Goal: Transaction & Acquisition: Book appointment/travel/reservation

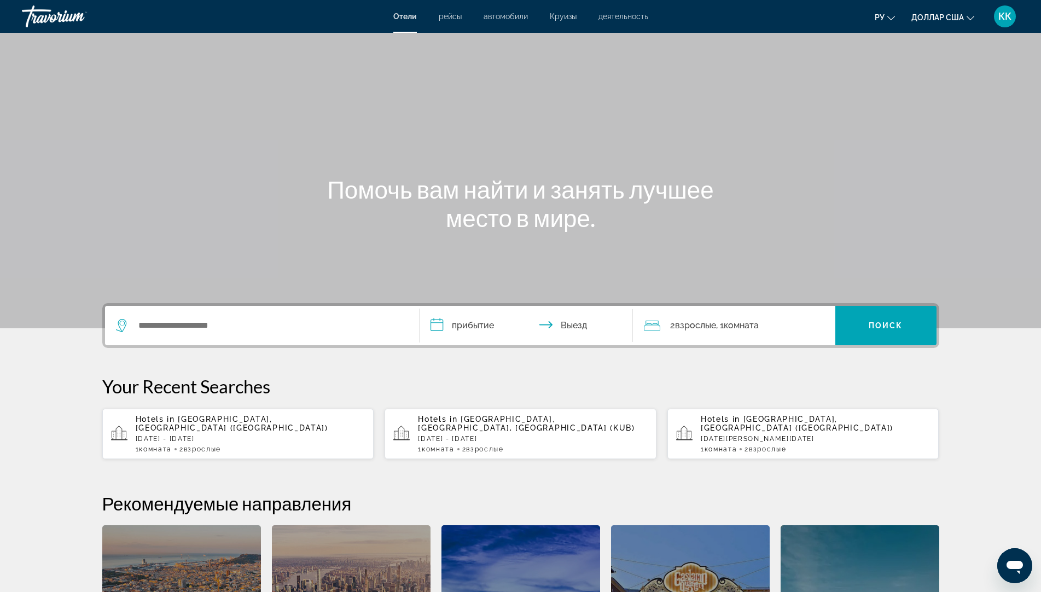
click at [555, 18] on font "Круизы" at bounding box center [563, 16] width 27 height 9
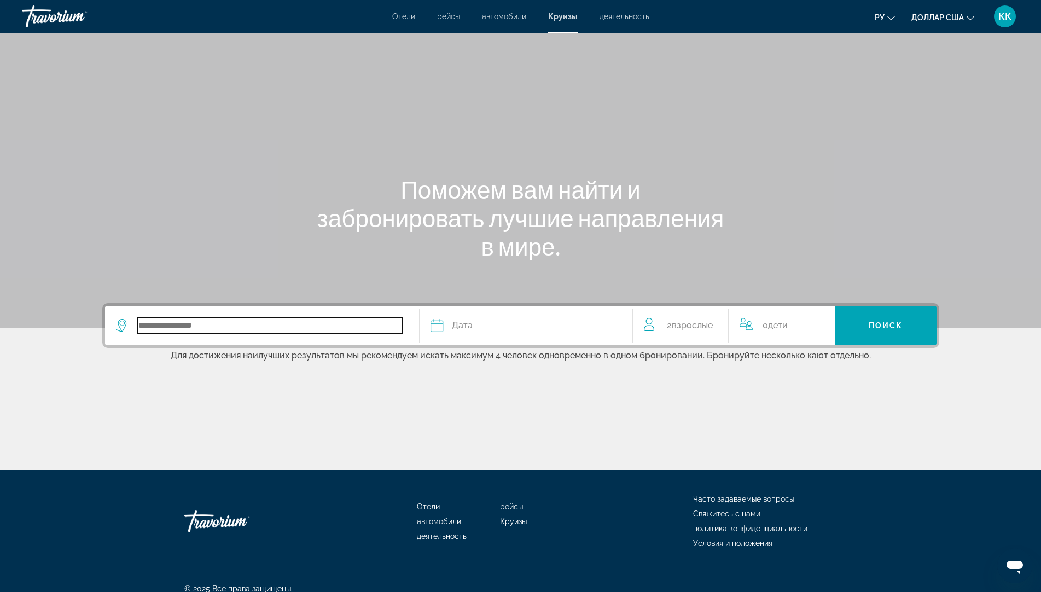
click at [170, 328] on input "Search widget" at bounding box center [269, 325] width 265 height 16
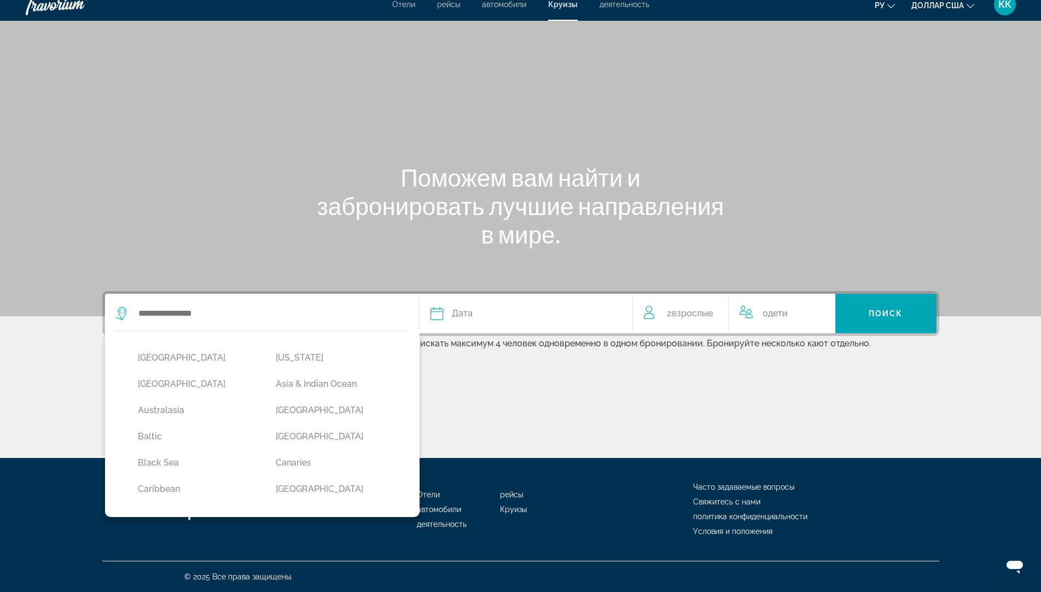
click at [444, 403] on div "Основное содержание" at bounding box center [520, 417] width 837 height 82
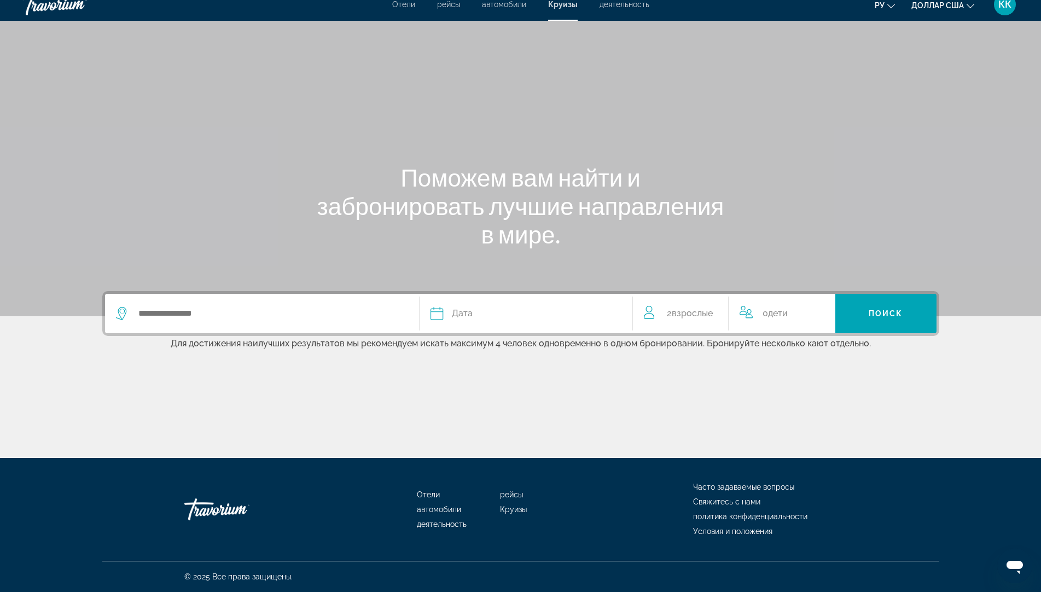
click at [810, 124] on div "Основное содержание" at bounding box center [520, 152] width 1041 height 328
click at [614, 6] on font "деятельность" at bounding box center [625, 4] width 50 height 9
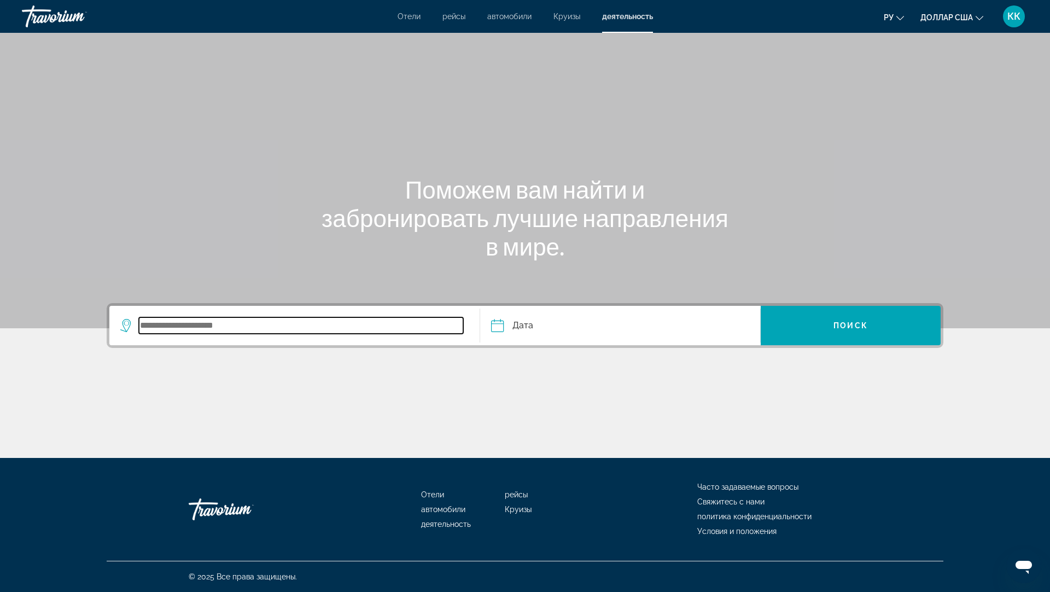
click at [220, 327] on input "Search widget" at bounding box center [301, 325] width 324 height 16
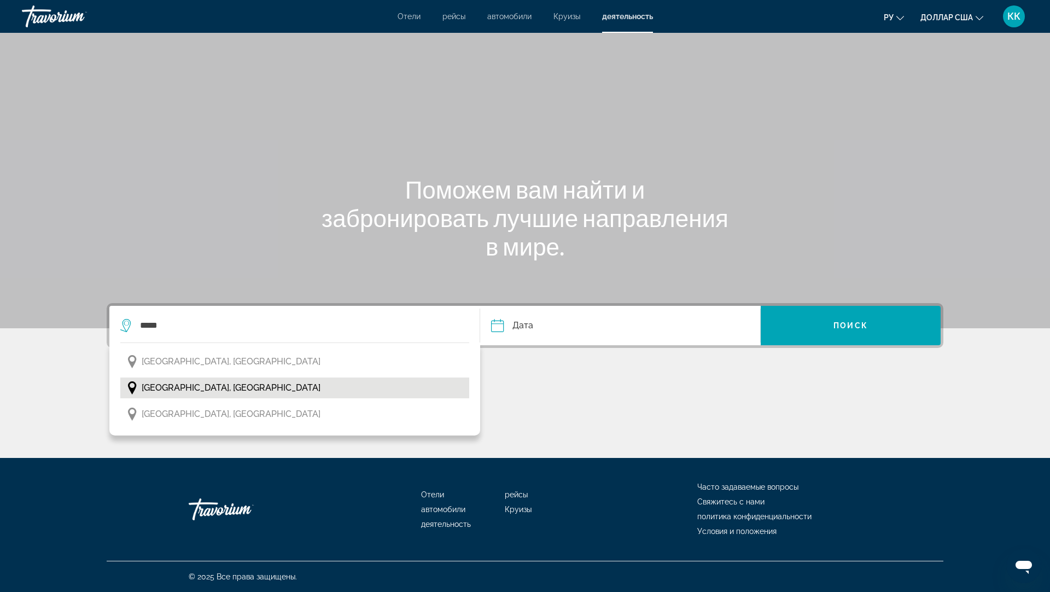
click at [209, 392] on span "Kuala Lumpur, Malaysia" at bounding box center [231, 387] width 179 height 15
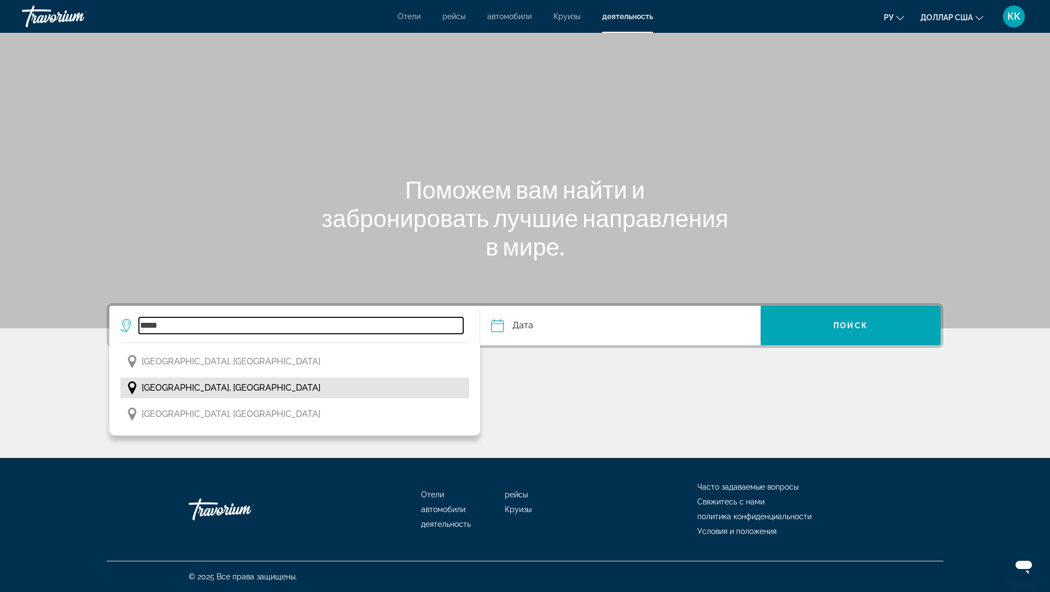
type input "**********"
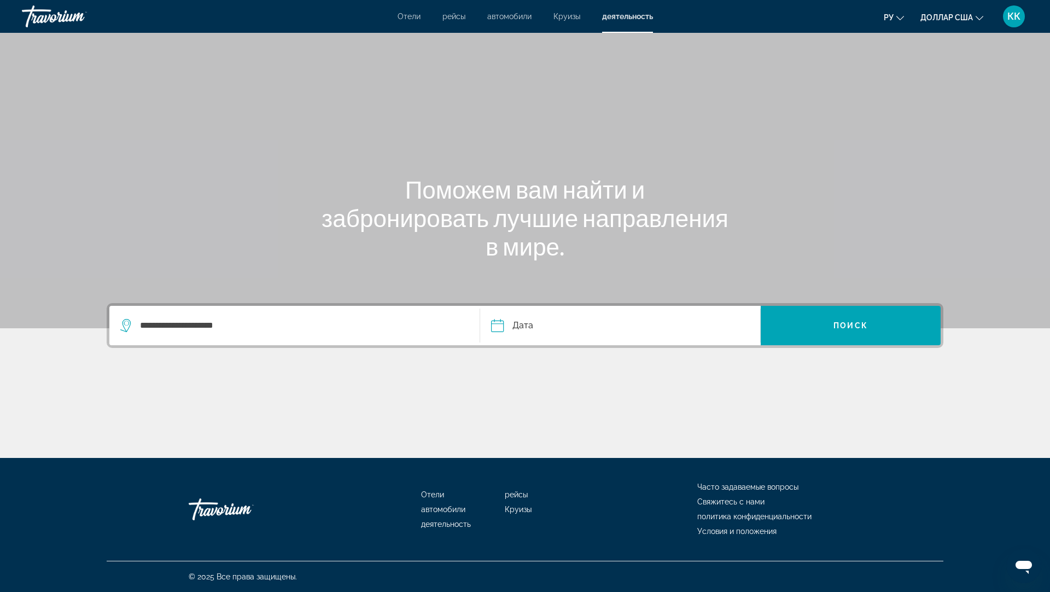
click at [519, 327] on input "Date" at bounding box center [558, 327] width 139 height 43
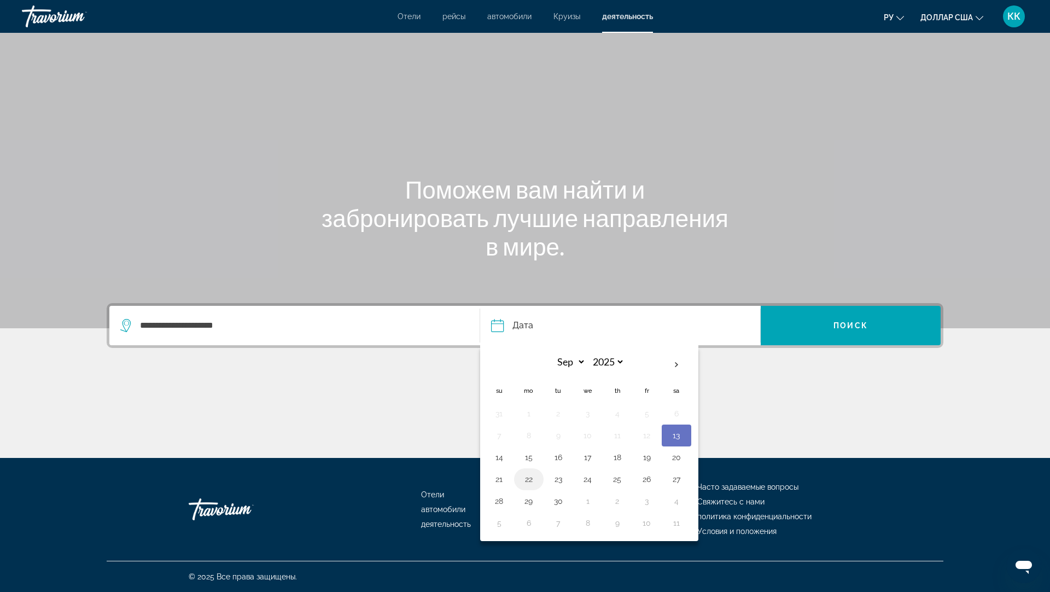
click at [529, 482] on button "22" at bounding box center [529, 479] width 18 height 15
type input "**********"
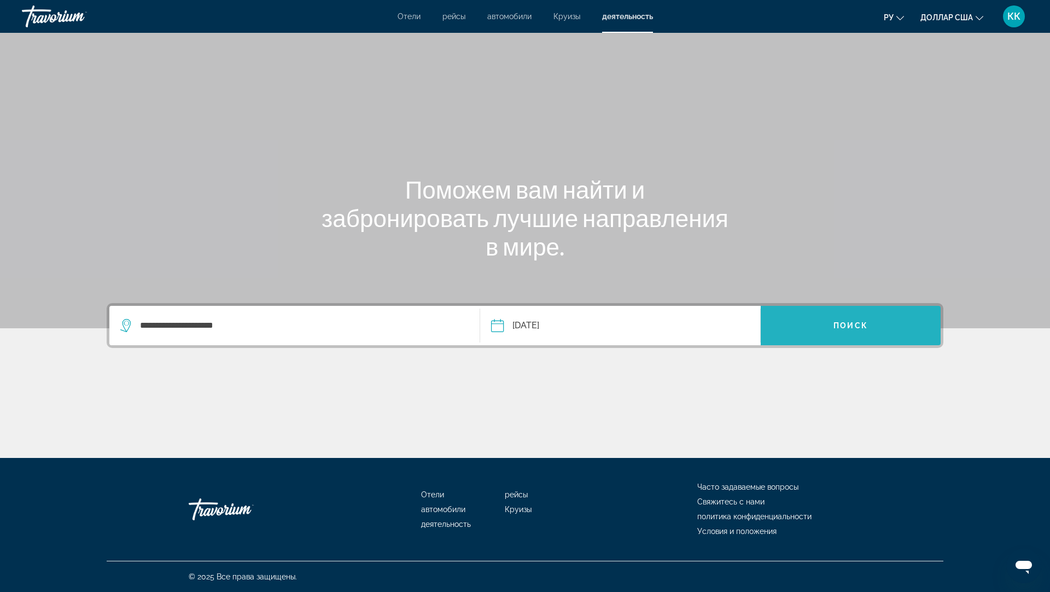
click at [872, 320] on span "Search widget" at bounding box center [851, 325] width 180 height 26
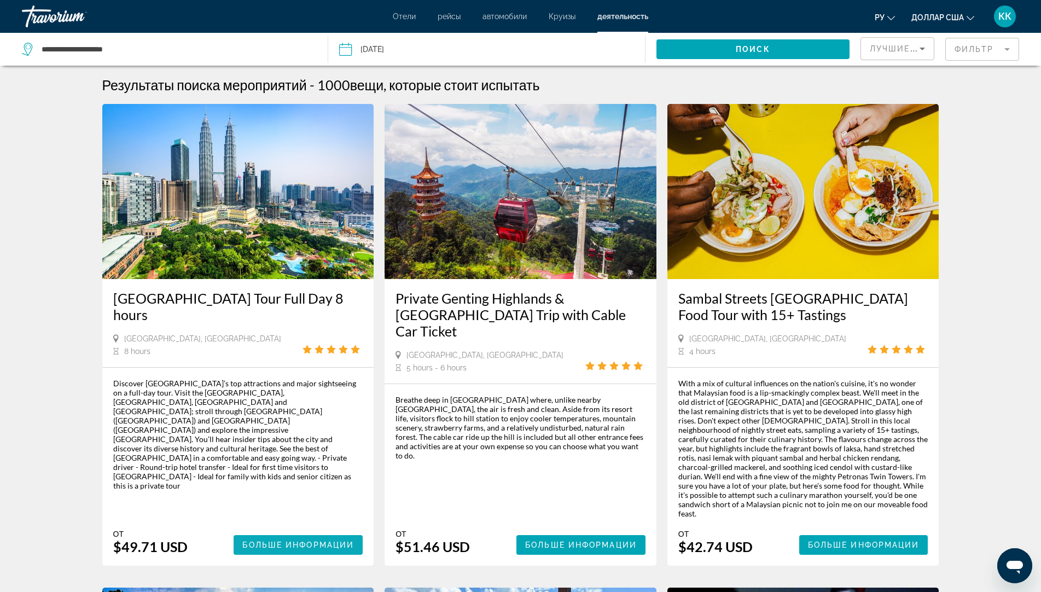
click at [300, 532] on span "Основное содержание" at bounding box center [298, 545] width 129 height 26
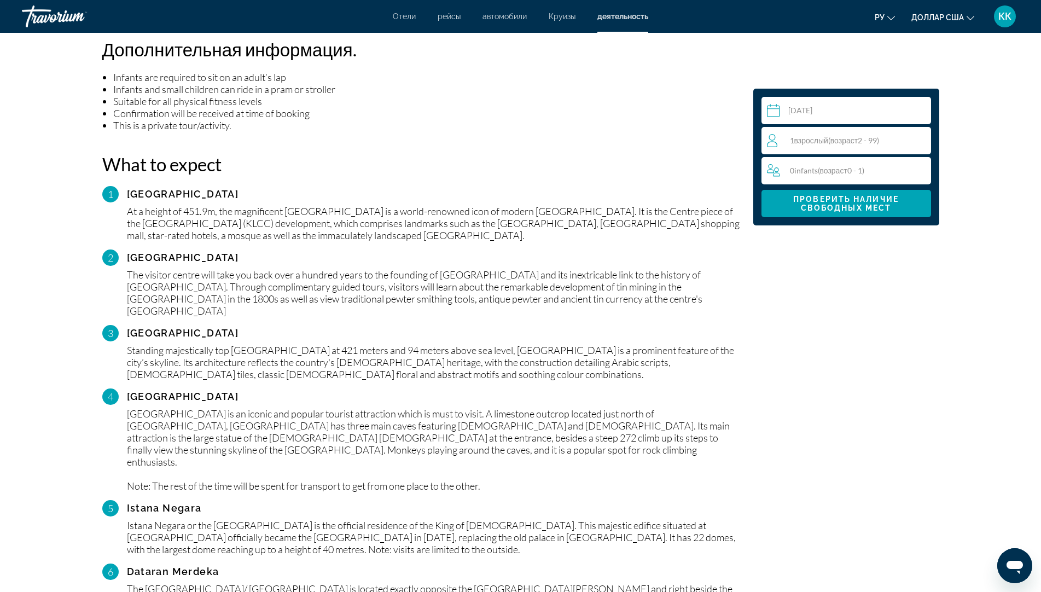
scroll to position [930, 0]
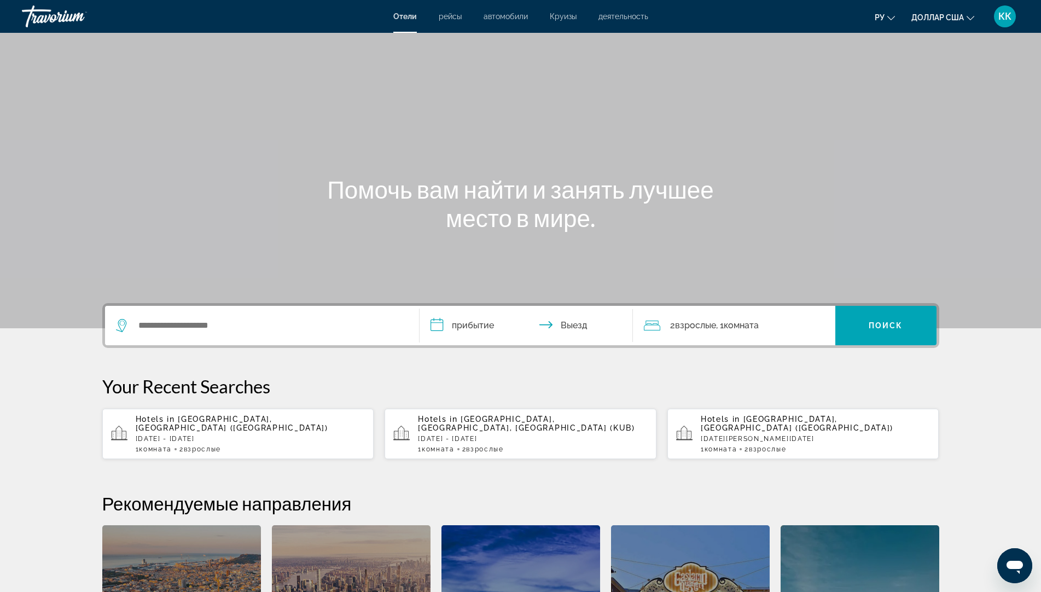
click at [769, 142] on div "Основное содержание" at bounding box center [520, 164] width 1041 height 328
click at [632, 20] on font "деятельность" at bounding box center [624, 16] width 50 height 9
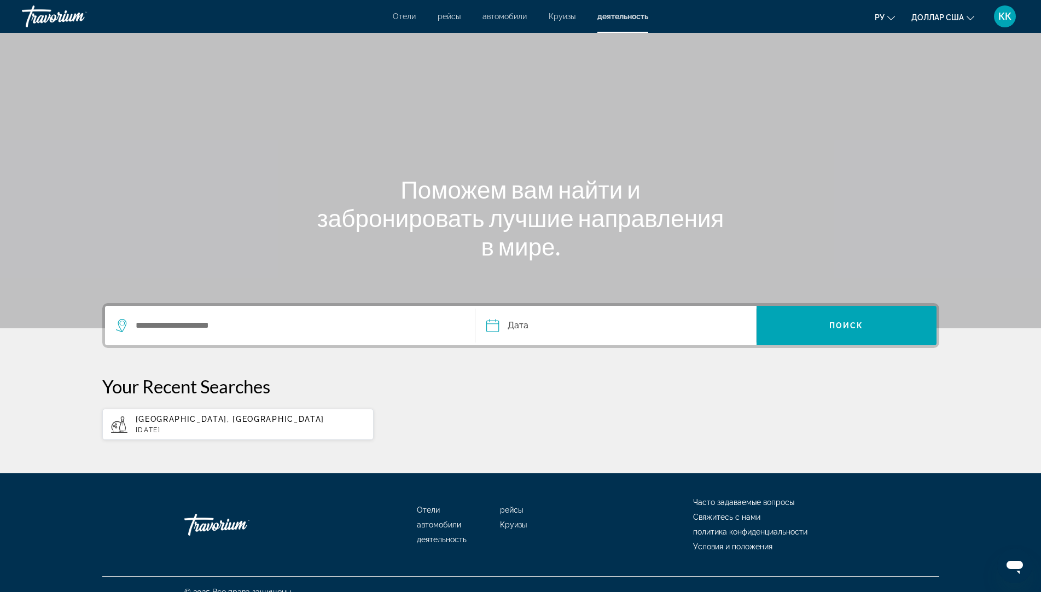
click at [181, 422] on span "Kuala Lumpur, Malaysia" at bounding box center [230, 419] width 189 height 9
type input "**********"
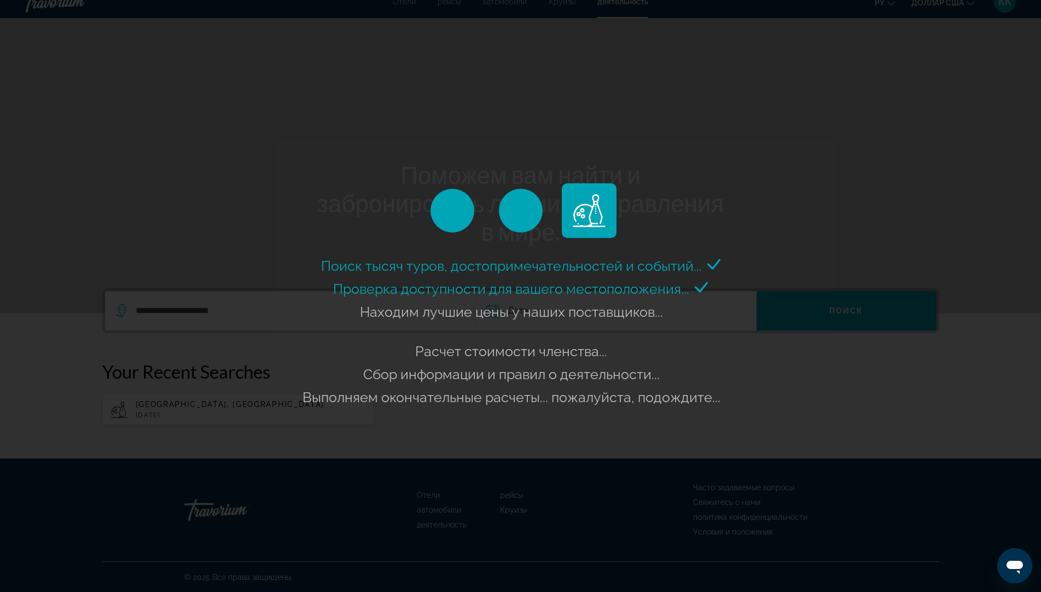
scroll to position [15, 0]
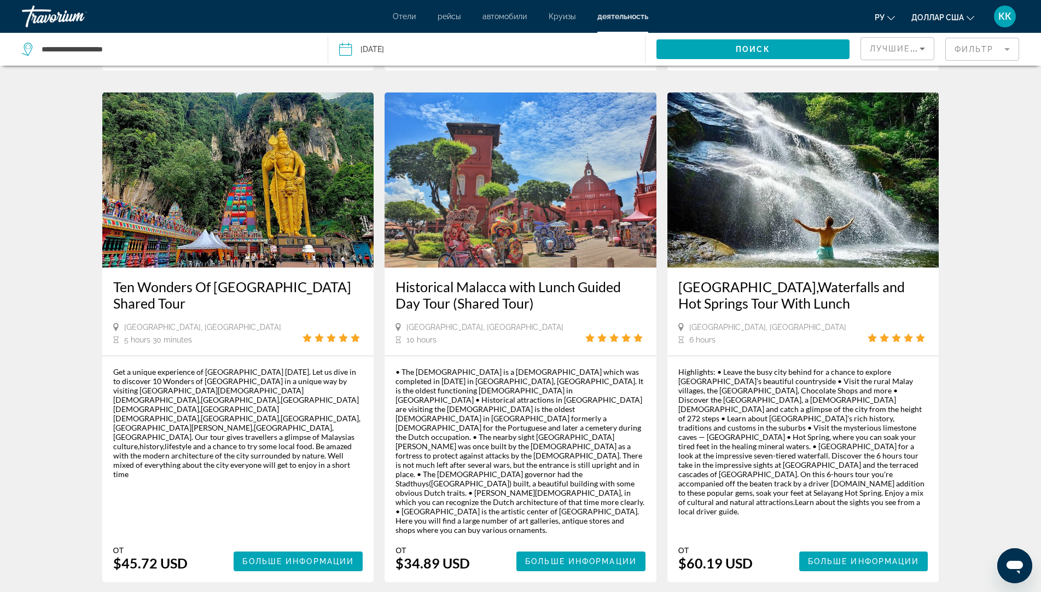
scroll to position [930, 0]
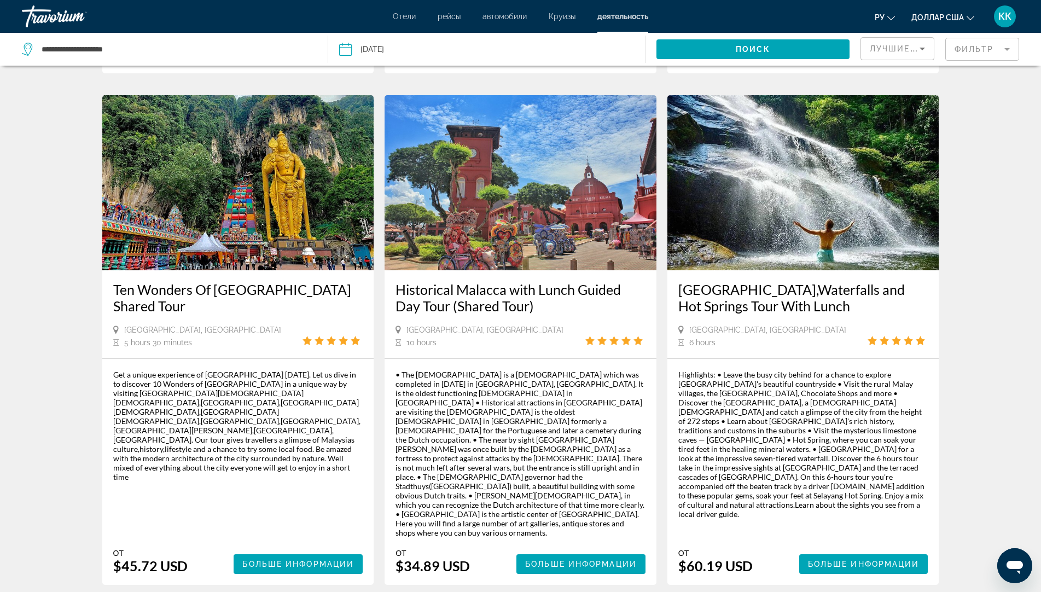
click at [177, 241] on img "Основное содержание" at bounding box center [238, 182] width 272 height 175
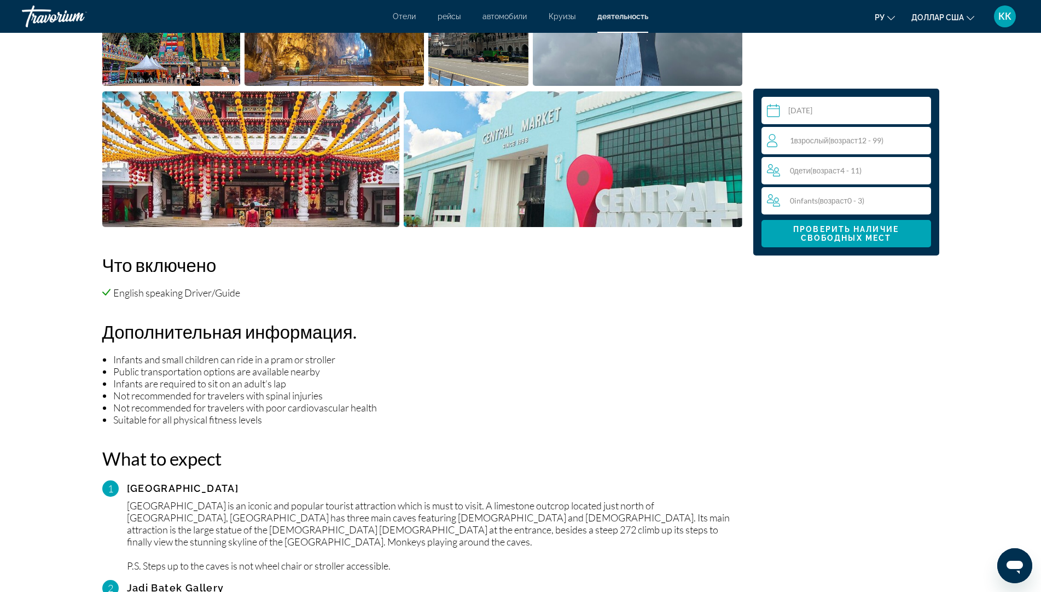
scroll to position [602, 0]
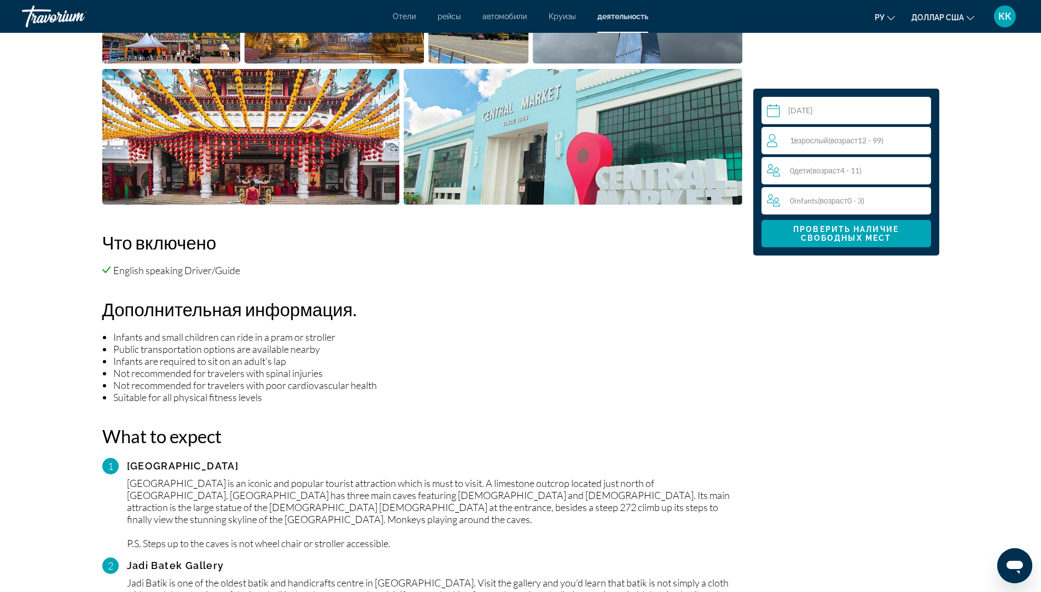
click at [793, 144] on span "1 Взрослый Взрослые ( возраст 12 - 99)" at bounding box center [837, 140] width 94 height 9
click at [914, 138] on div "1 Взрослый Взрослые ( возраст 12 - 99) min : 1, max : 15" at bounding box center [849, 141] width 164 height 18
click at [919, 140] on icon "Increment adults" at bounding box center [920, 140] width 10 height 10
click at [799, 240] on span "Проверить наличие свободных мест" at bounding box center [846, 234] width 152 height 18
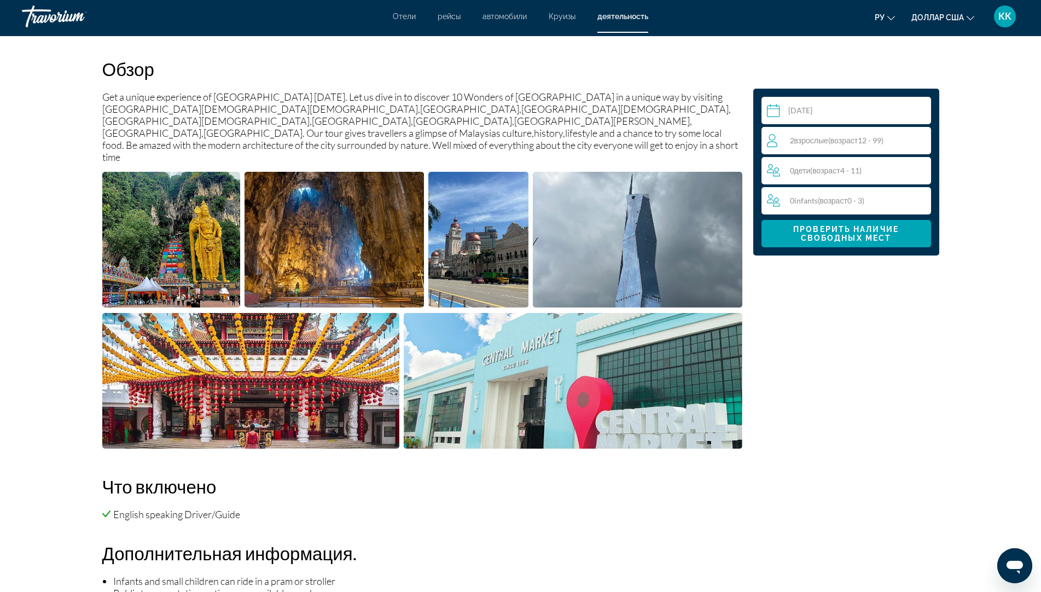
scroll to position [356, 0]
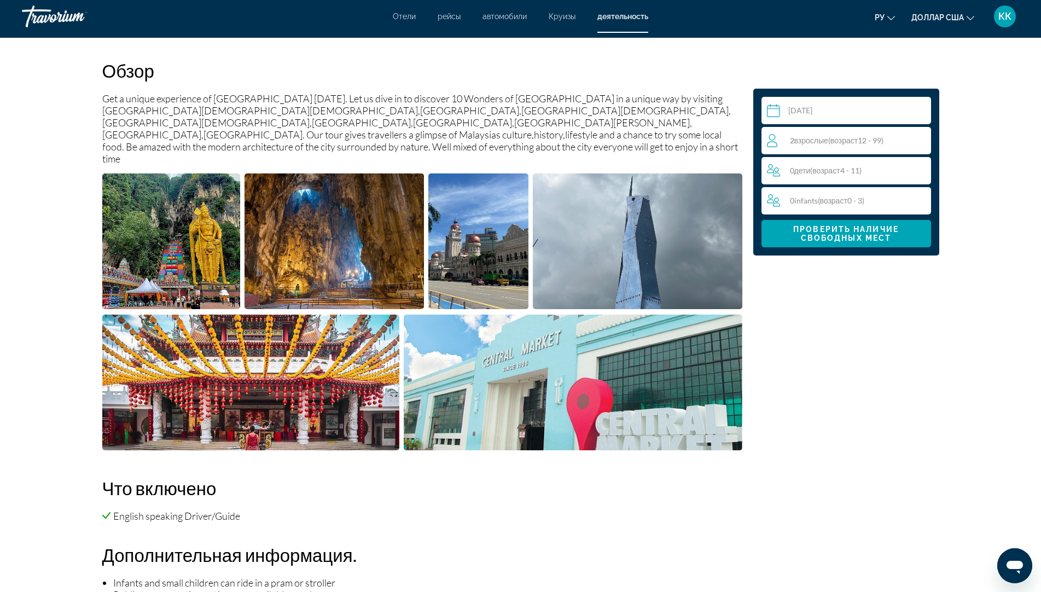
click at [892, 19] on icon "Изменить язык" at bounding box center [891, 18] width 8 height 4
click at [862, 112] on font "русский" at bounding box center [853, 115] width 32 height 9
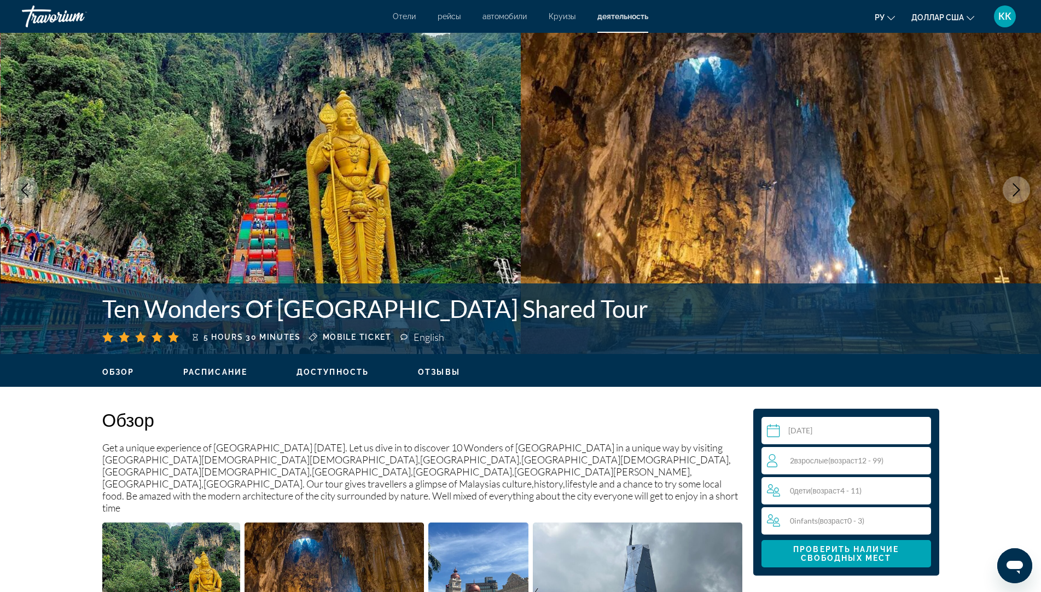
scroll to position [0, 0]
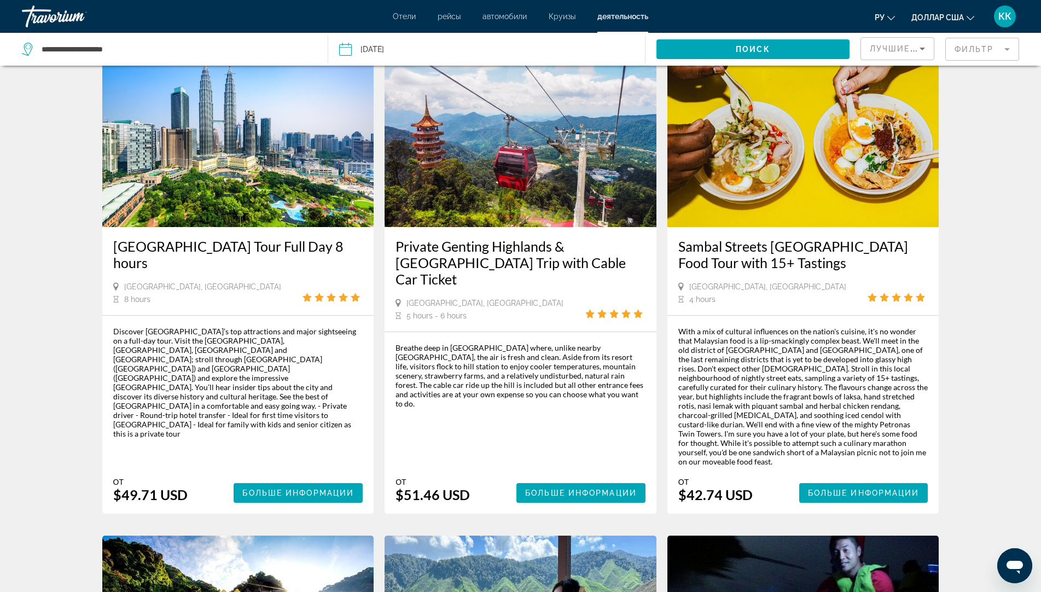
scroll to position [55, 0]
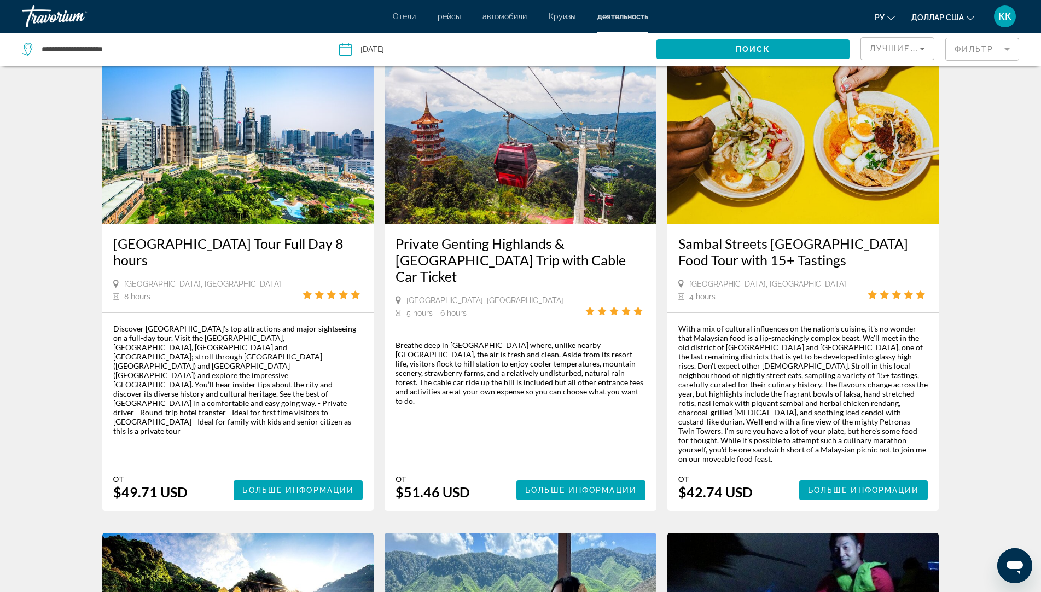
click at [503, 187] on img "Основное содержание" at bounding box center [521, 136] width 272 height 175
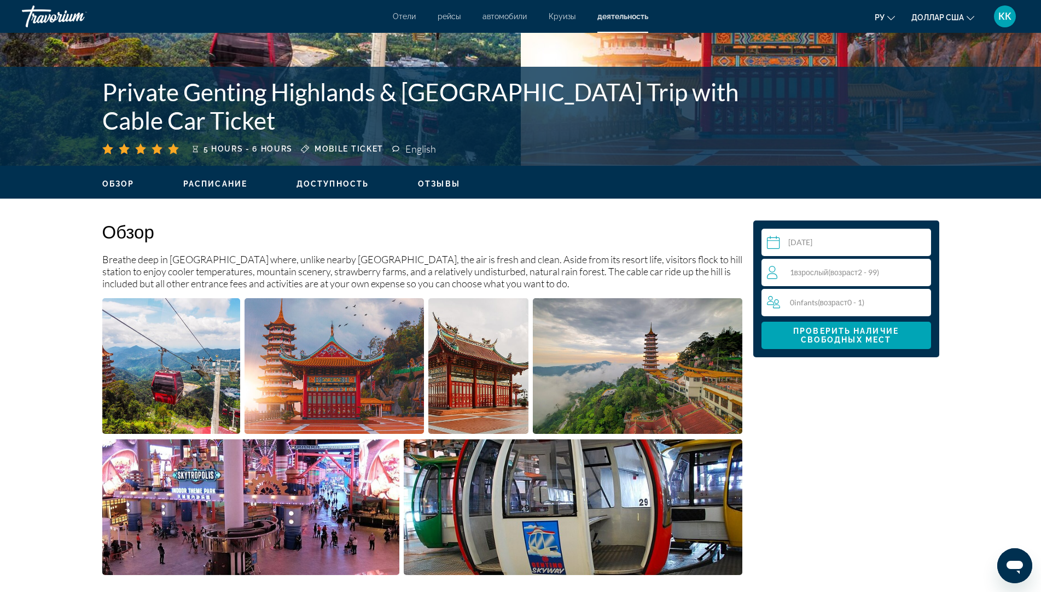
scroll to position [193, 0]
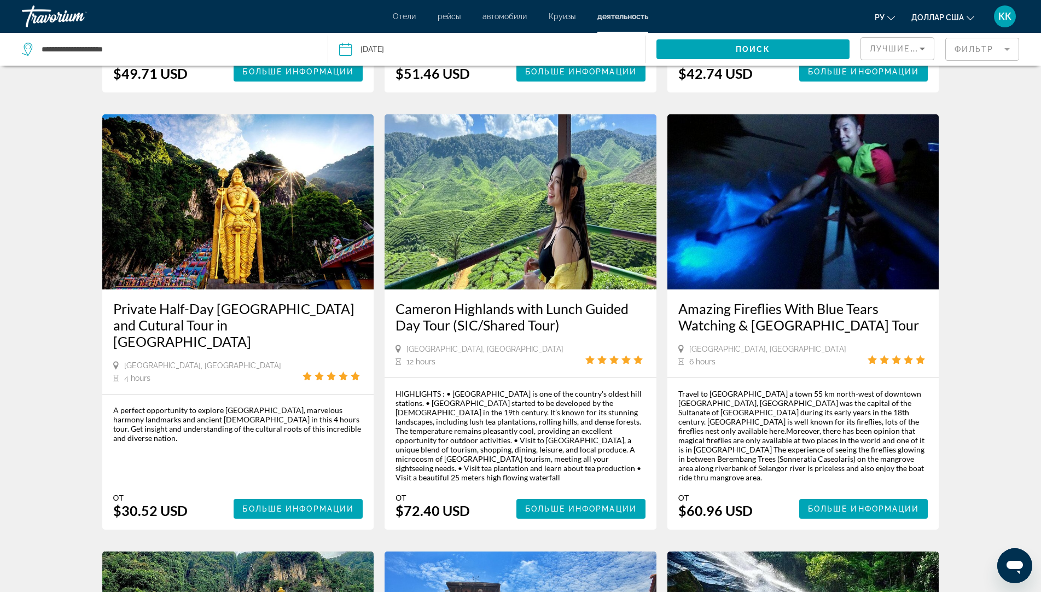
scroll to position [547, 0]
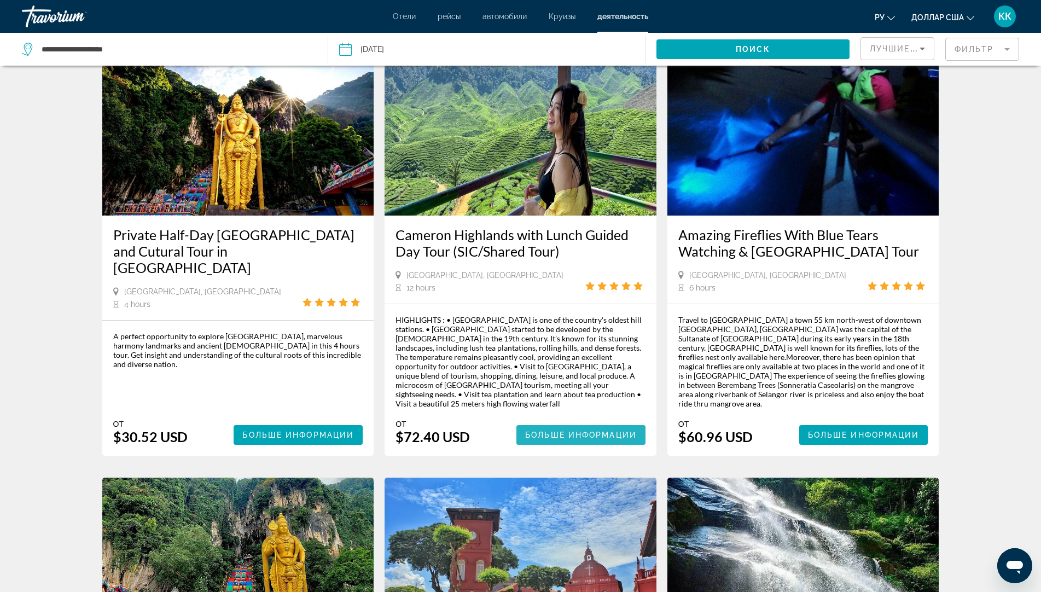
click at [553, 431] on span "Больше информации" at bounding box center [581, 435] width 112 height 9
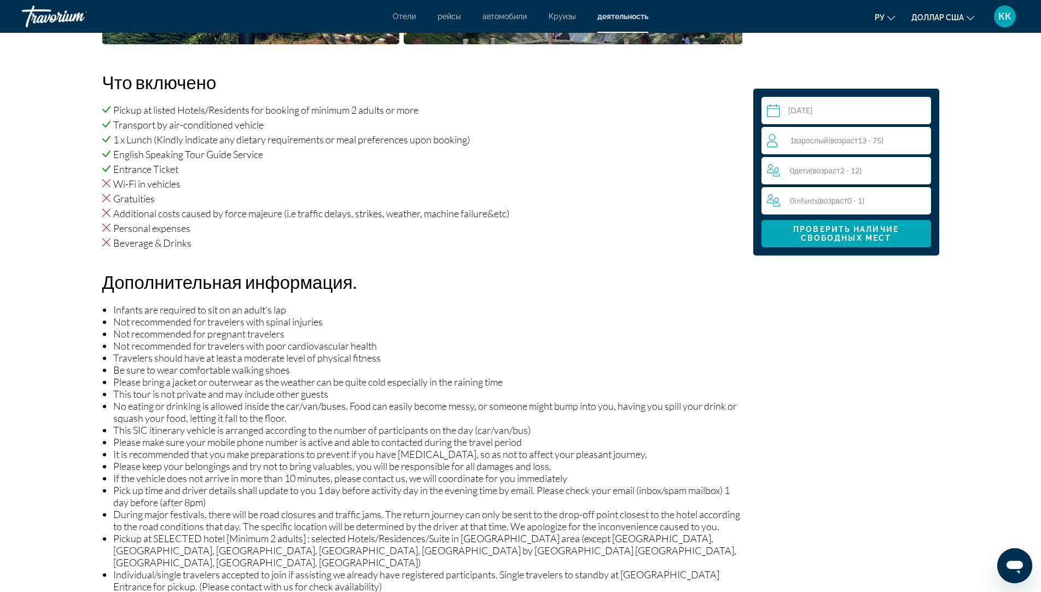
scroll to position [739, 0]
